Goal: Navigation & Orientation: Find specific page/section

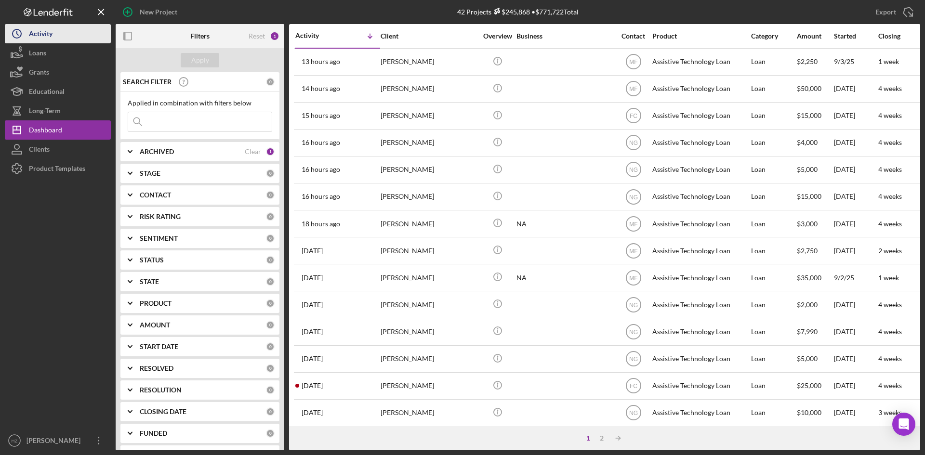
click at [34, 40] on div "Activity" at bounding box center [41, 35] width 24 height 22
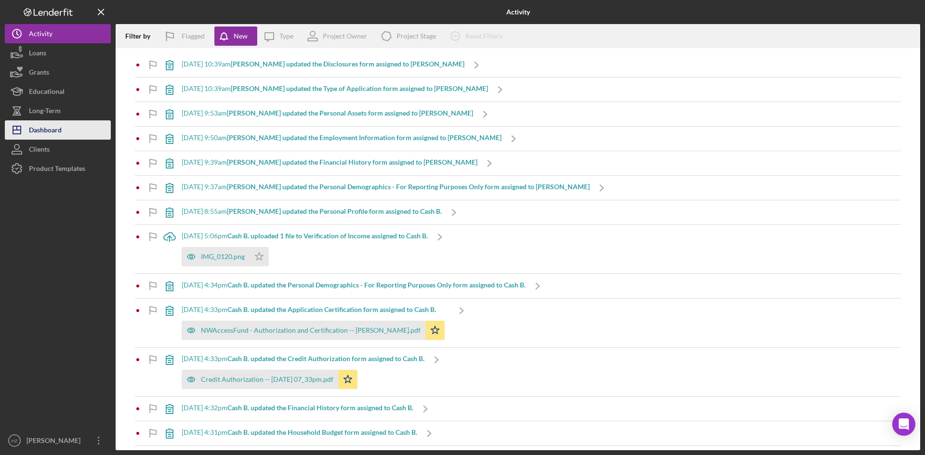
click at [50, 132] on div "Dashboard" at bounding box center [45, 131] width 33 height 22
